Goal: Information Seeking & Learning: Check status

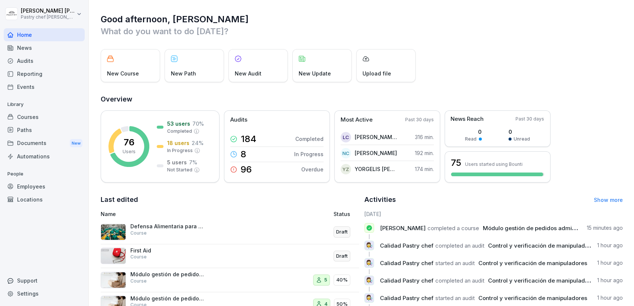
click at [26, 116] on div "Courses" at bounding box center [44, 116] width 81 height 13
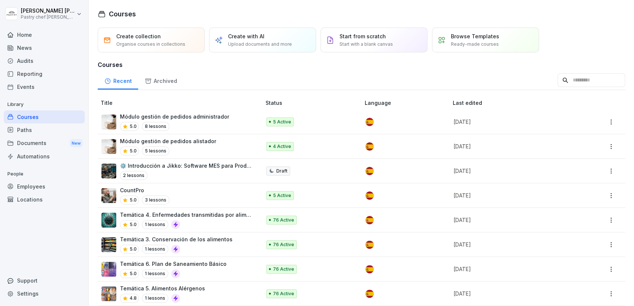
click at [205, 122] on div "5.0 8 lessons" at bounding box center [174, 126] width 109 height 9
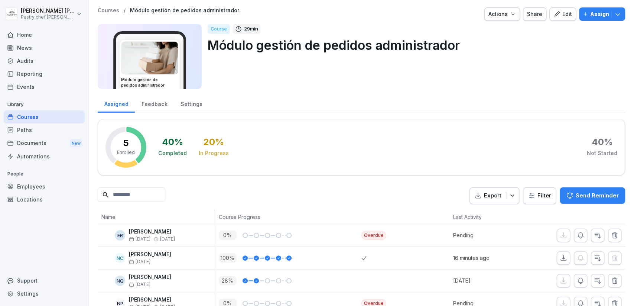
scroll to position [37, 0]
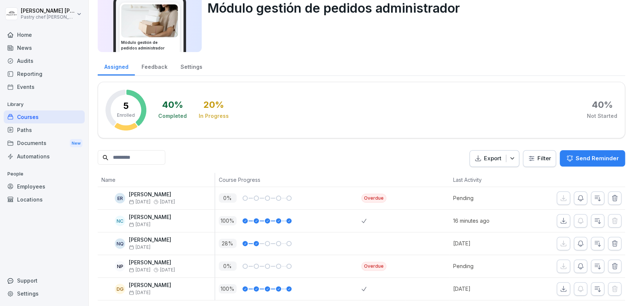
click at [45, 118] on div "Courses" at bounding box center [44, 116] width 81 height 13
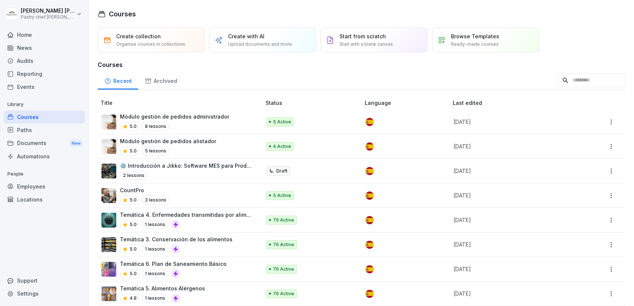
click at [207, 144] on div "Módulo gestión de pedidos alistador 5.0 5 lessons" at bounding box center [168, 146] width 96 height 18
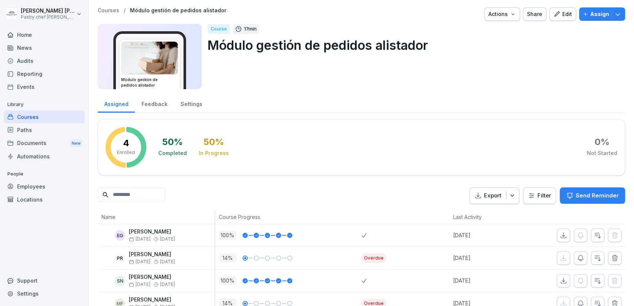
scroll to position [14, 0]
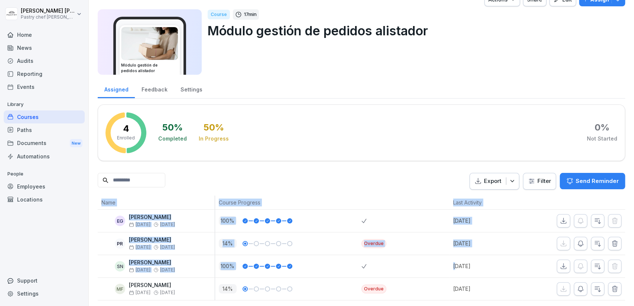
drag, startPoint x: 96, startPoint y: 193, endPoint x: 430, endPoint y: 271, distance: 343.4
click at [430, 271] on div "Courses / Módulo gestión de pedidos alistador Actions Share Edit Assign Módulo …" at bounding box center [361, 147] width 545 height 322
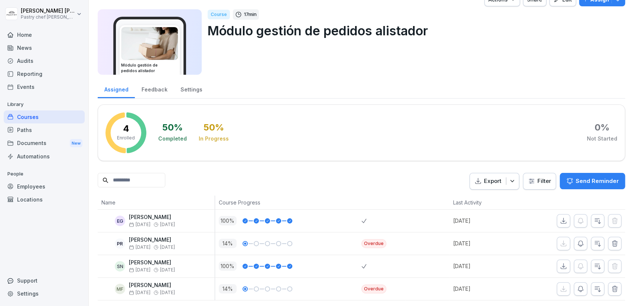
click at [309, 189] on div "Assigned Feedback Settings 4 Enrolled 50 % Completed 50 % In Progress 0 % Not S…" at bounding box center [362, 189] width 528 height 221
